Goal: Task Accomplishment & Management: Use online tool/utility

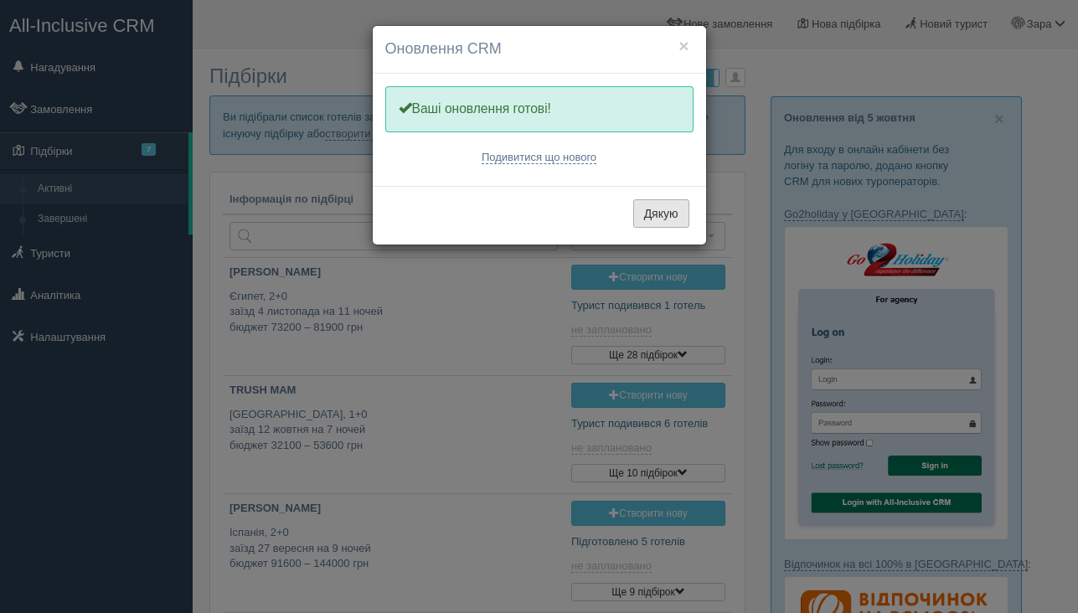
click at [654, 215] on button "Дякую" at bounding box center [661, 213] width 56 height 28
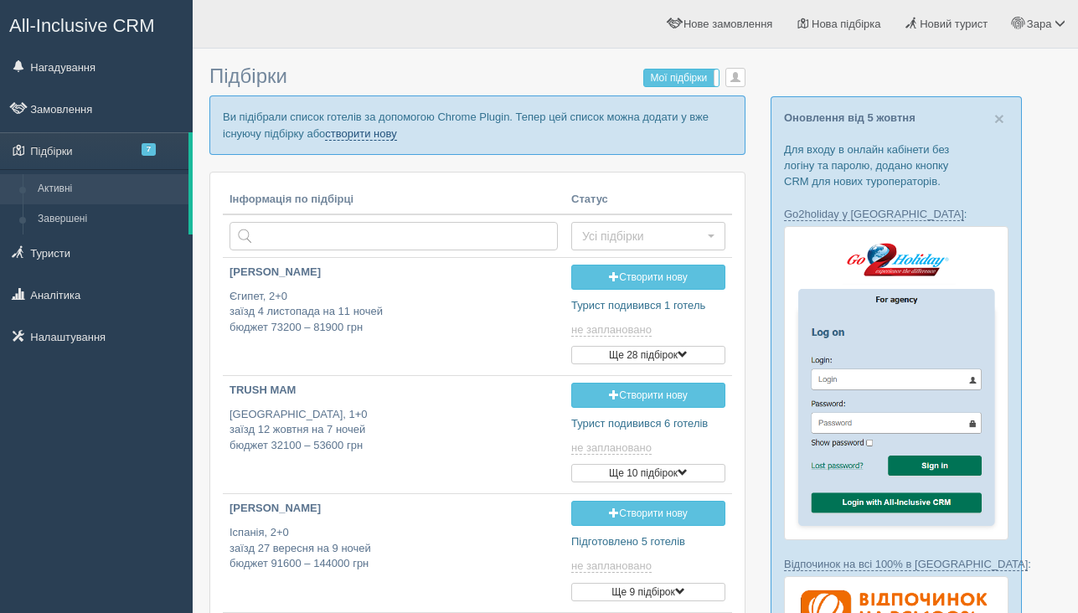
click at [395, 131] on link "створити нову" at bounding box center [360, 133] width 71 height 13
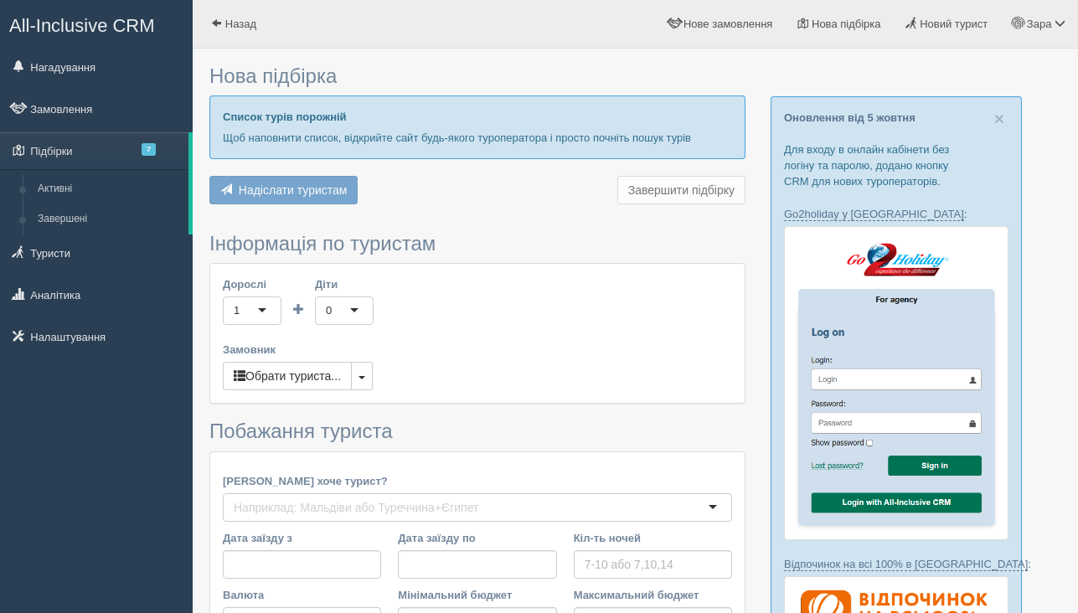
type input "7"
type input "56300"
type input "81300"
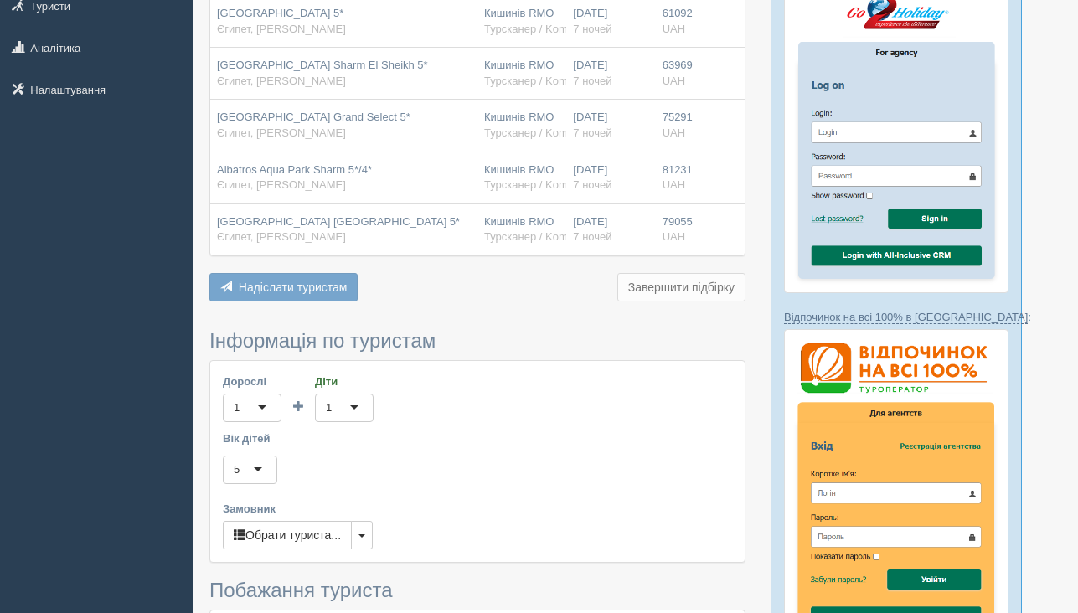
scroll to position [457, 0]
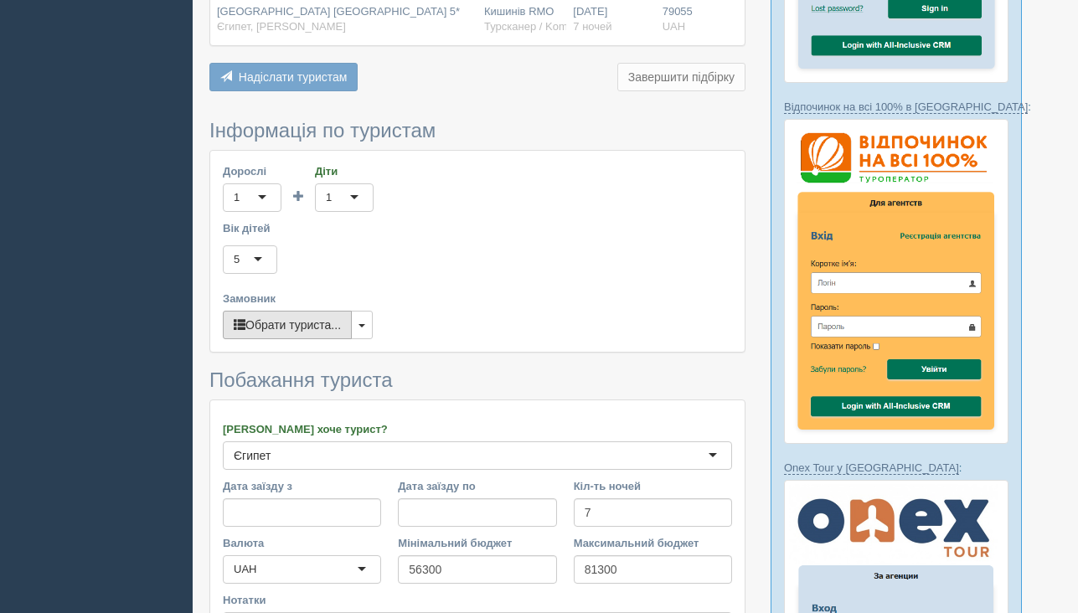
click at [312, 332] on button "Обрати туриста..." at bounding box center [287, 325] width 129 height 28
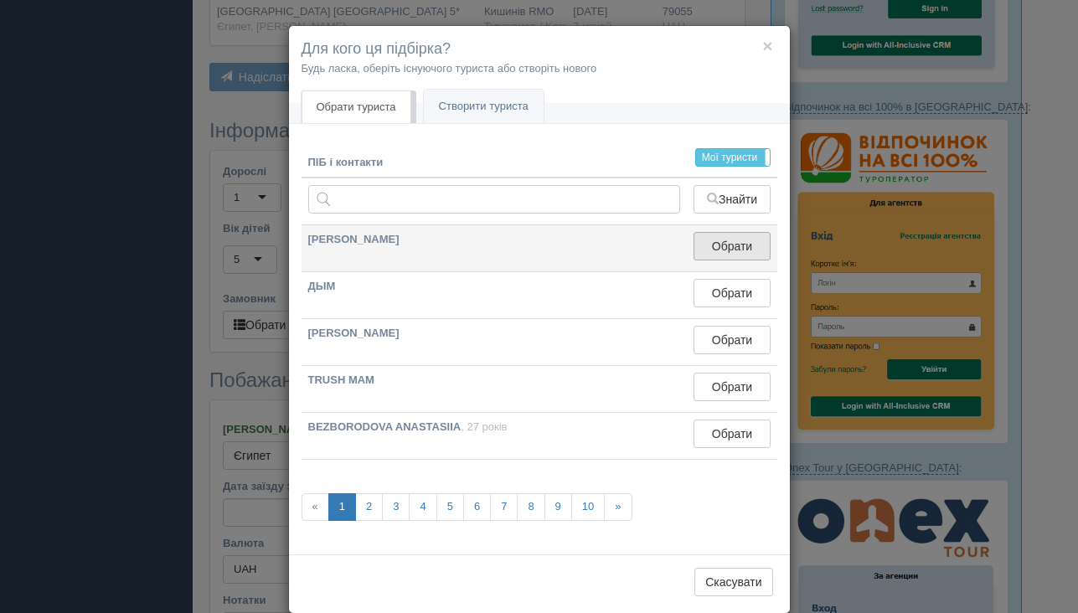
click at [727, 245] on button "Обрати" at bounding box center [732, 246] width 76 height 28
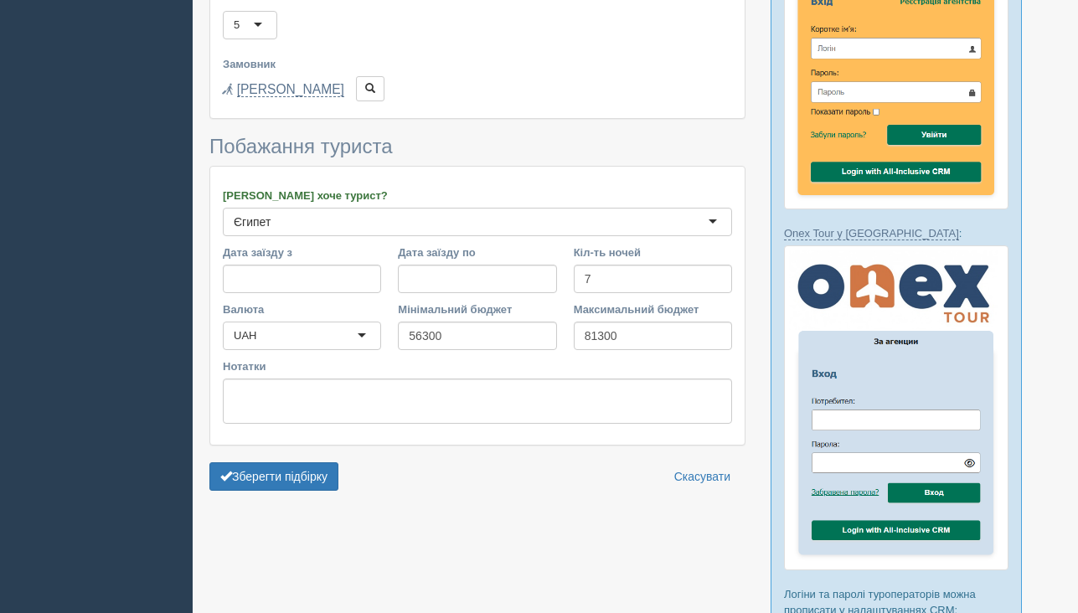
scroll to position [695, 0]
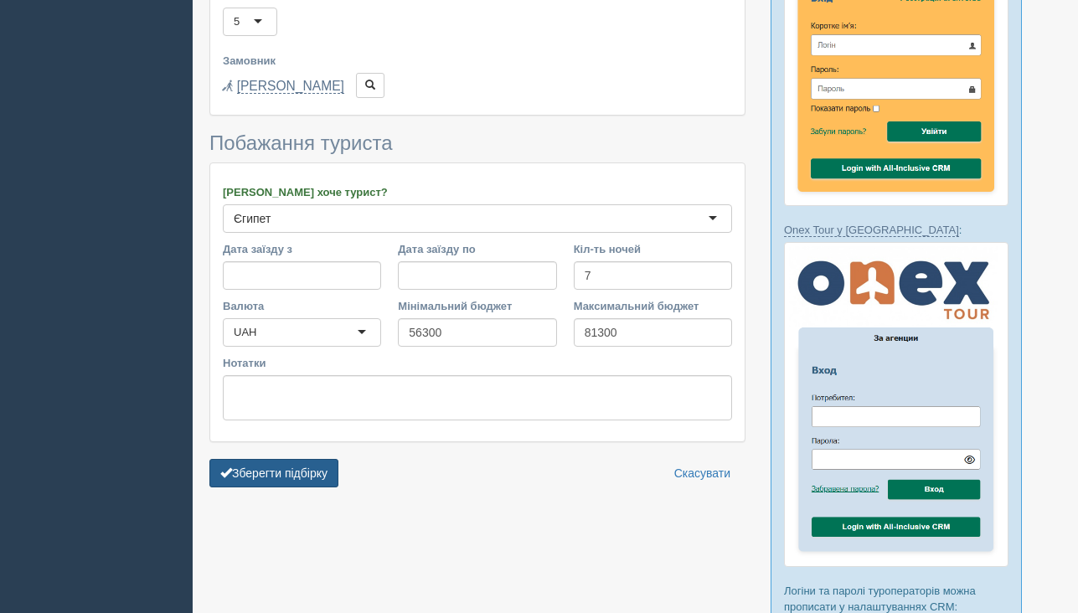
click at [291, 477] on button "Зберегти підбірку" at bounding box center [273, 473] width 129 height 28
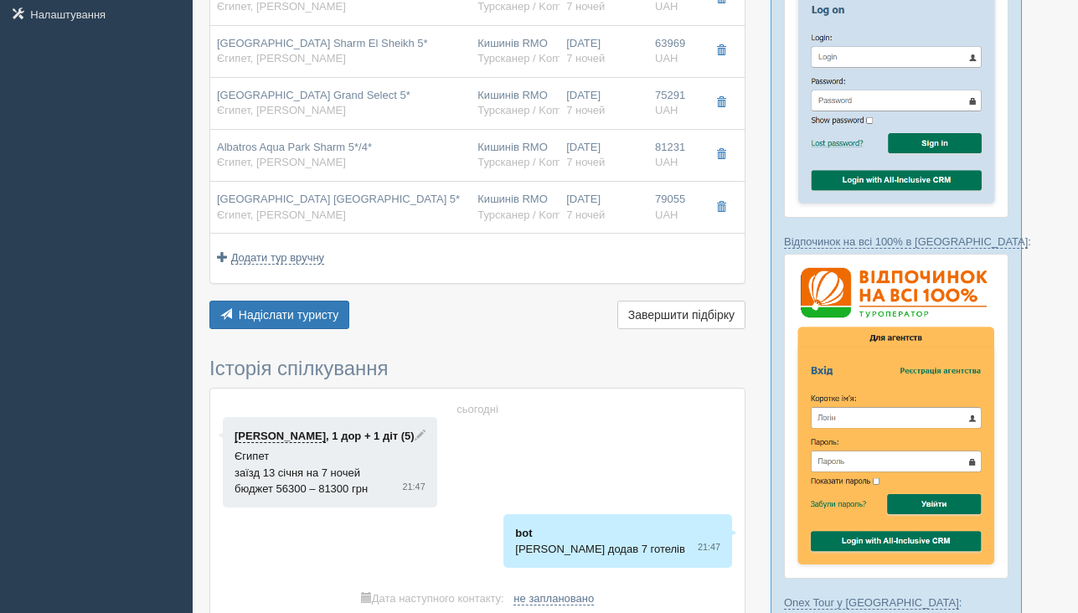
scroll to position [295, 0]
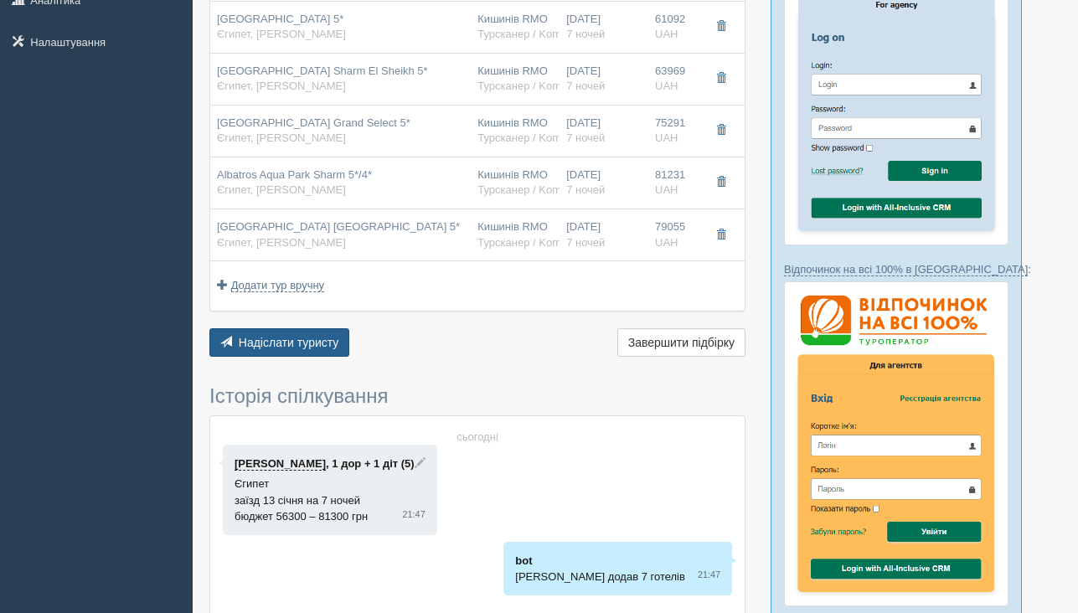
click at [305, 349] on span "Надіслати туристу" at bounding box center [289, 342] width 101 height 13
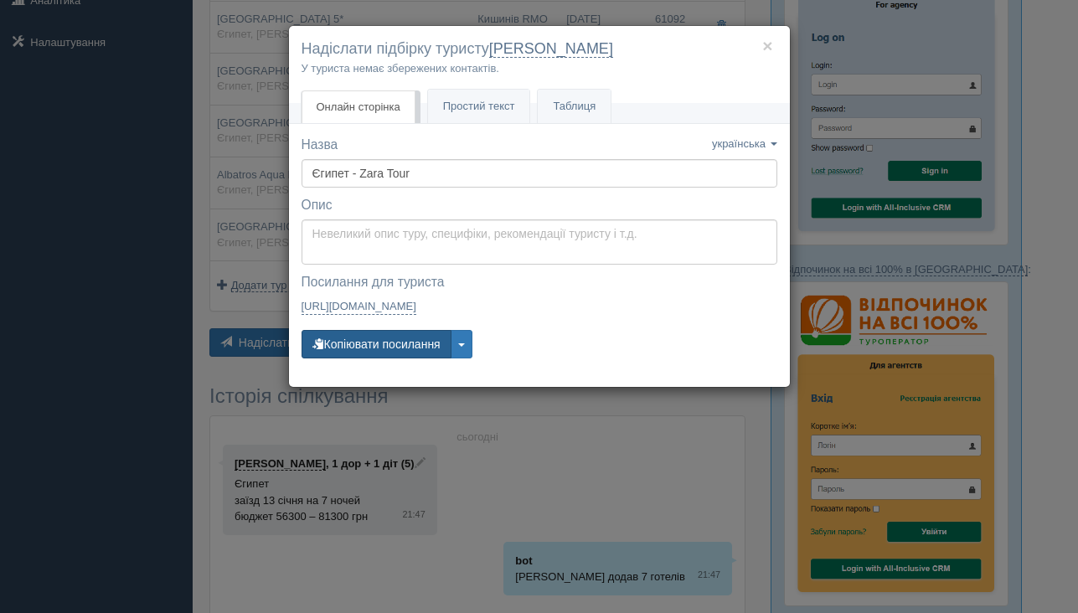
click at [387, 358] on button "Копіювати посилання" at bounding box center [377, 344] width 150 height 28
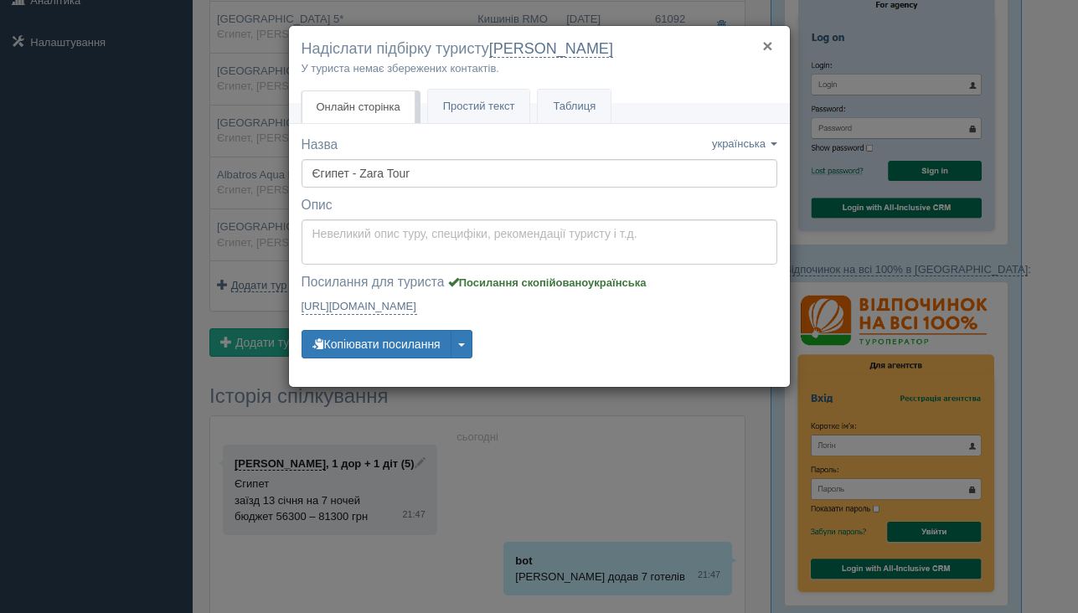
click at [770, 47] on button "×" at bounding box center [767, 46] width 10 height 18
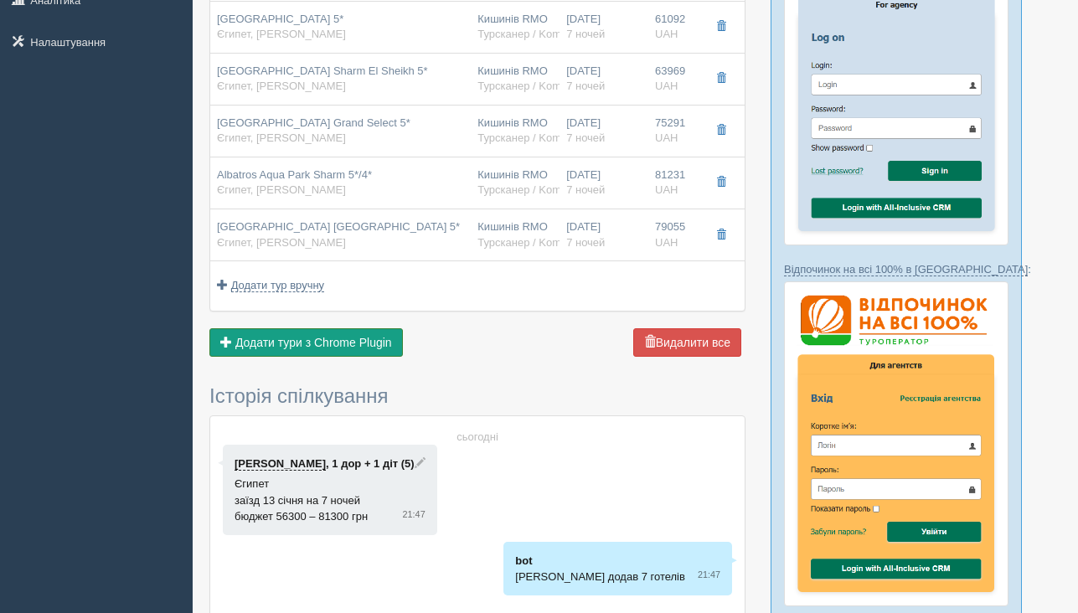
click at [340, 339] on span "Додати тури з Chrome Plugin" at bounding box center [313, 342] width 157 height 13
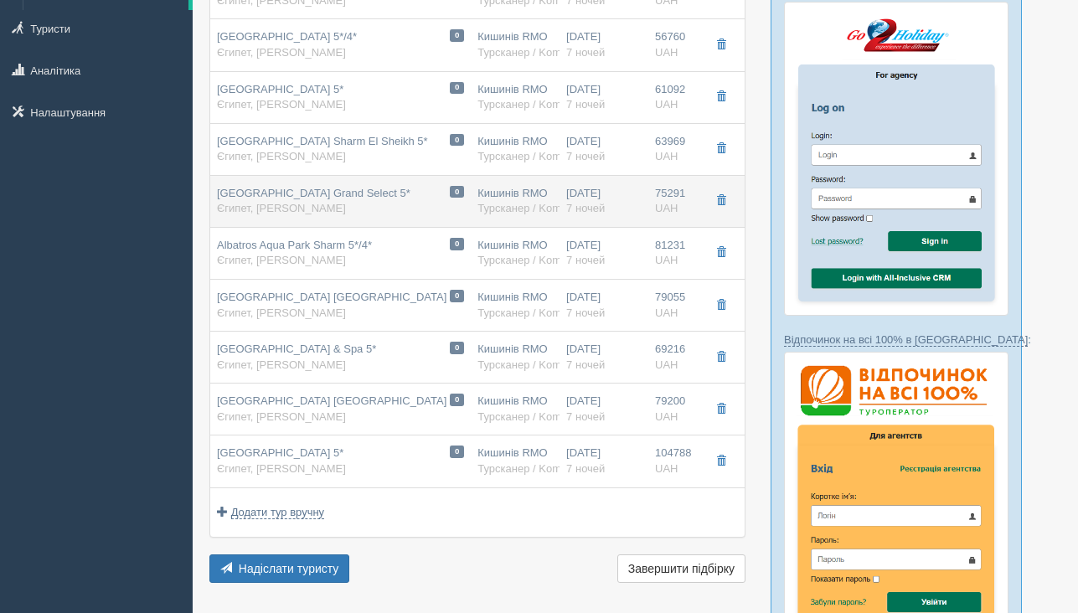
scroll to position [376, 0]
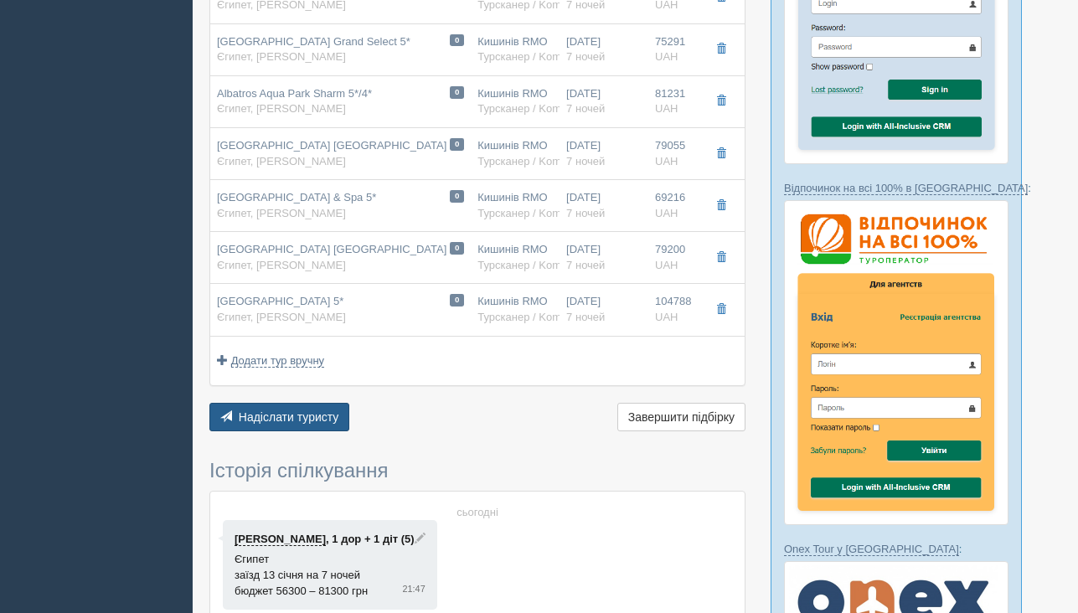
click at [281, 425] on button "Надіслати туристу Надіслати" at bounding box center [279, 417] width 140 height 28
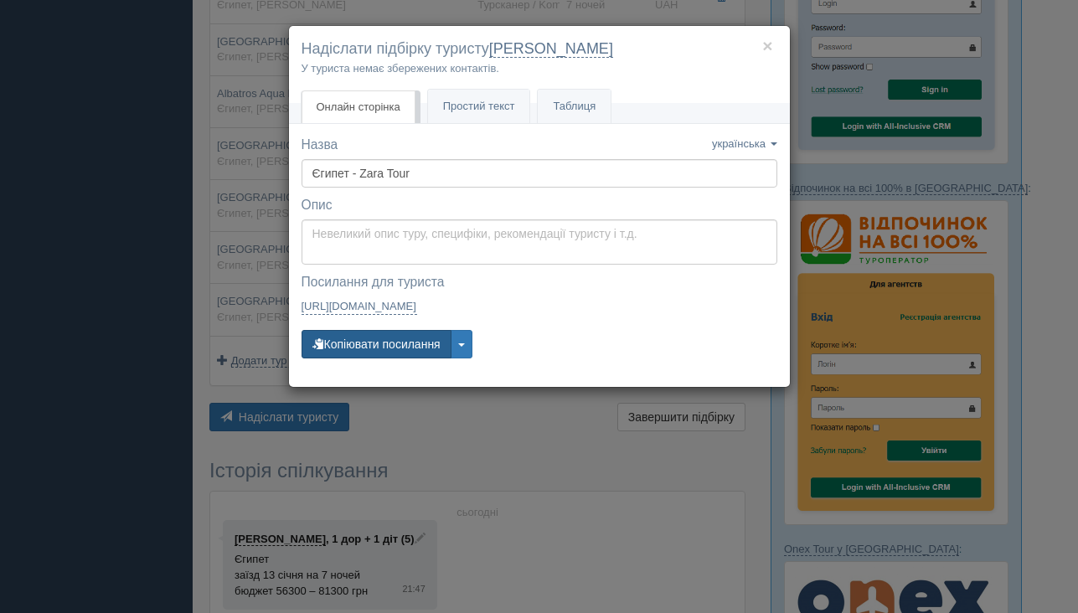
click at [374, 355] on button "Копіювати посилання" at bounding box center [377, 344] width 150 height 28
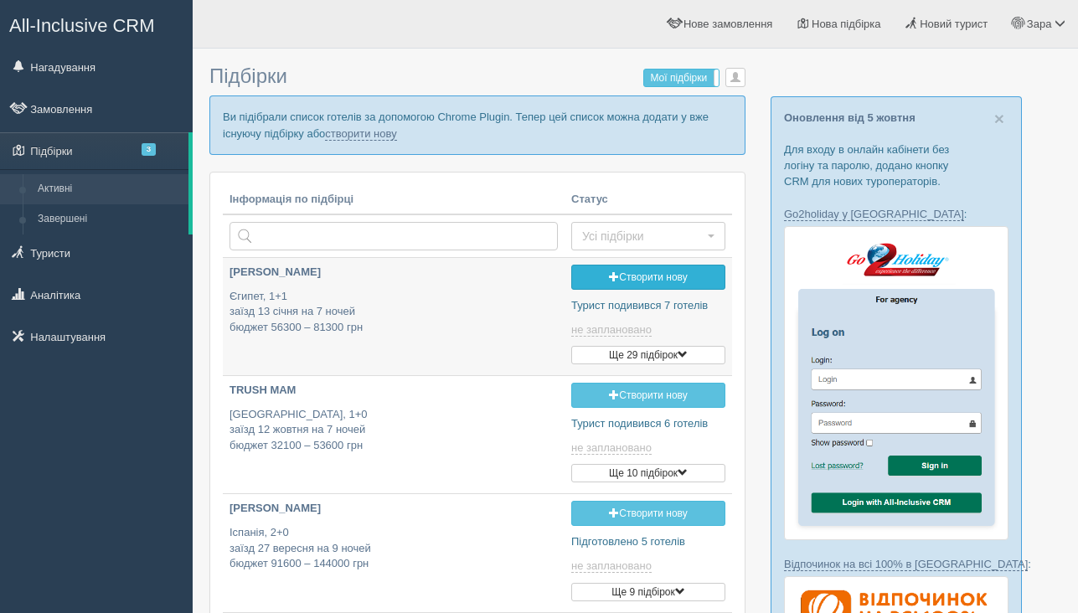
click at [621, 281] on link "Створити нову" at bounding box center [648, 277] width 154 height 25
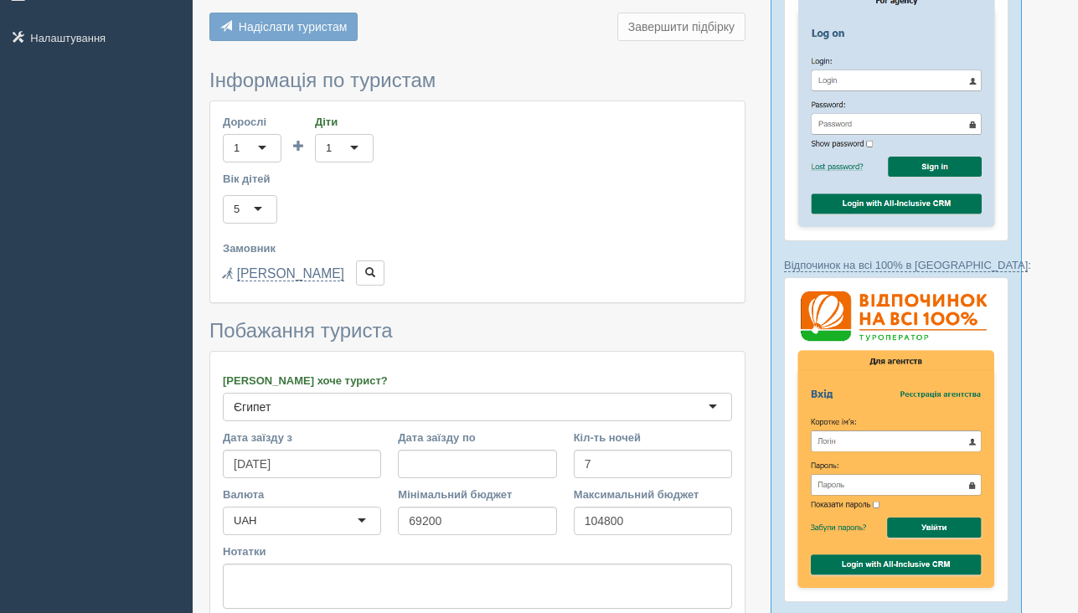
scroll to position [344, 0]
